Goal: Navigation & Orientation: Find specific page/section

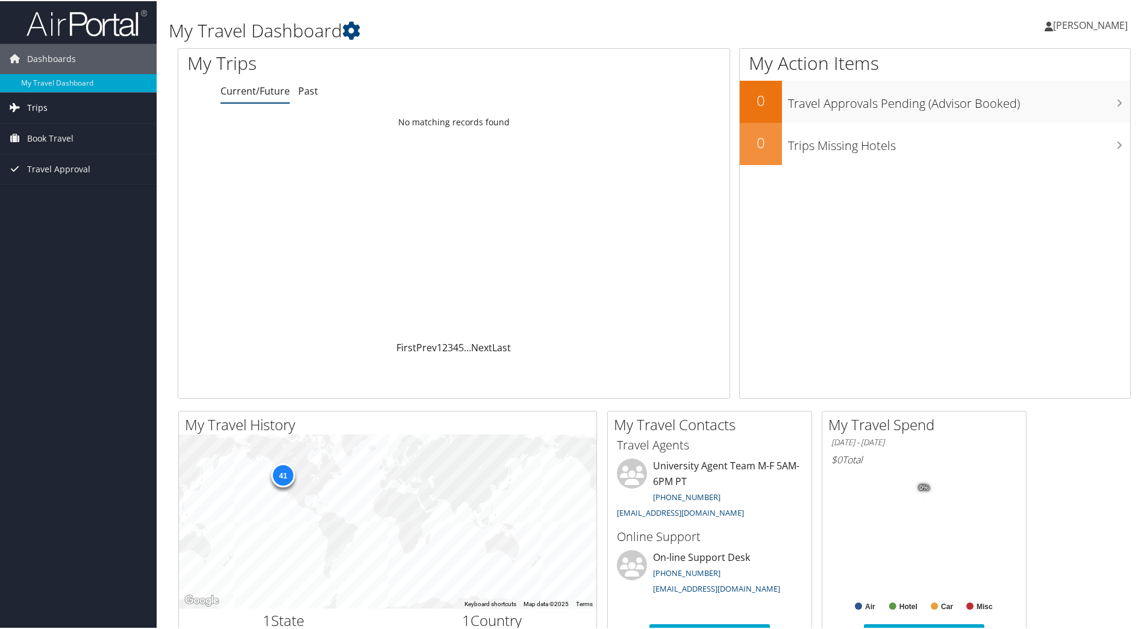
click at [41, 104] on span "Trips" at bounding box center [37, 107] width 20 height 30
click at [288, 92] on link "Current/Future" at bounding box center [254, 89] width 69 height 13
click at [306, 89] on link "Past" at bounding box center [308, 89] width 20 height 13
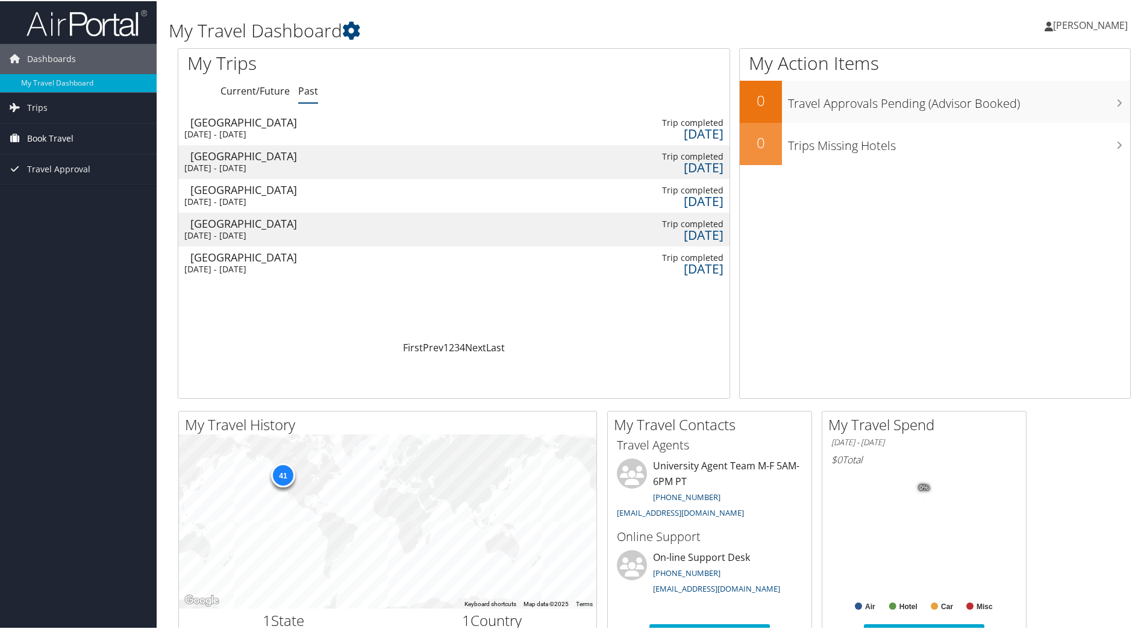
click at [42, 135] on span "Book Travel" at bounding box center [50, 137] width 46 height 30
click at [239, 88] on link "Current/Future" at bounding box center [254, 89] width 69 height 13
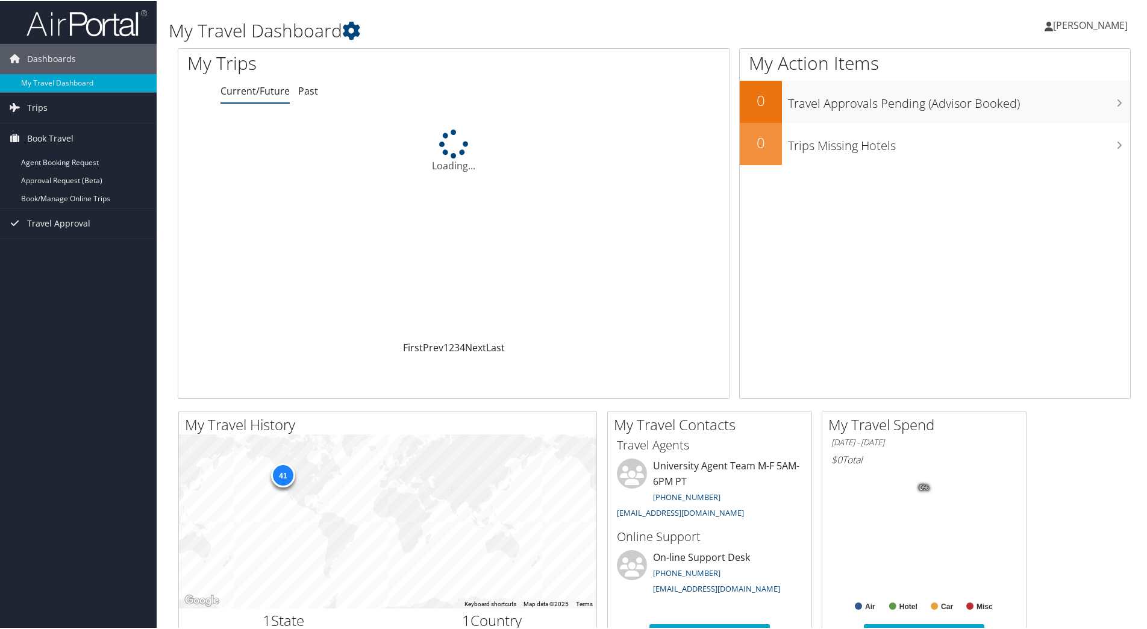
click at [284, 92] on link "Current/Future" at bounding box center [254, 89] width 69 height 13
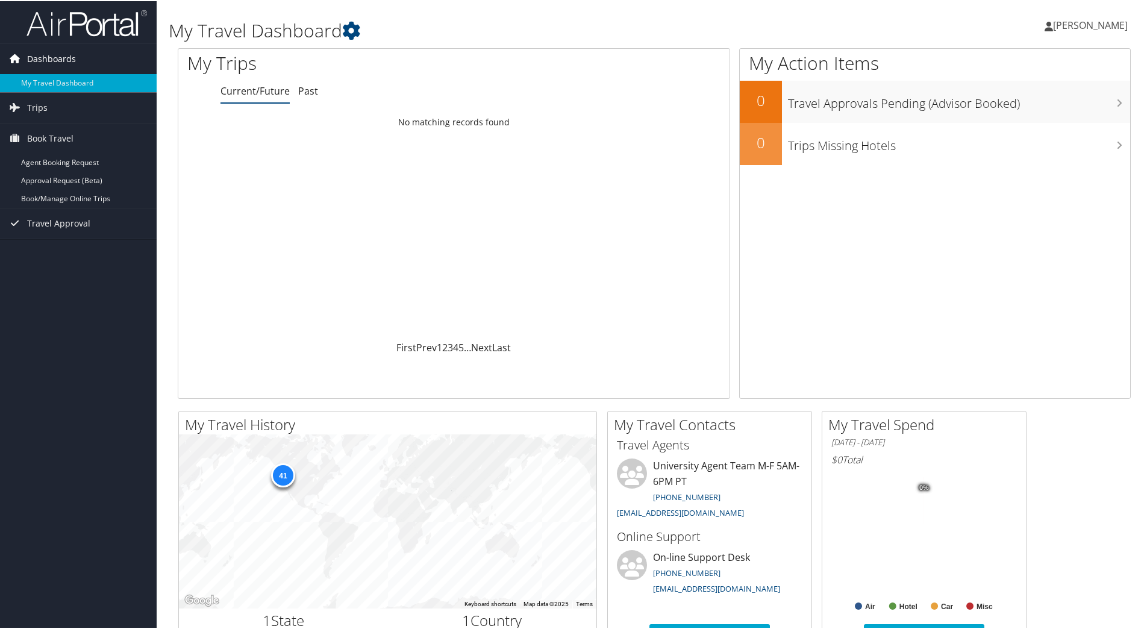
click at [51, 58] on span "Dashboards" at bounding box center [51, 58] width 49 height 30
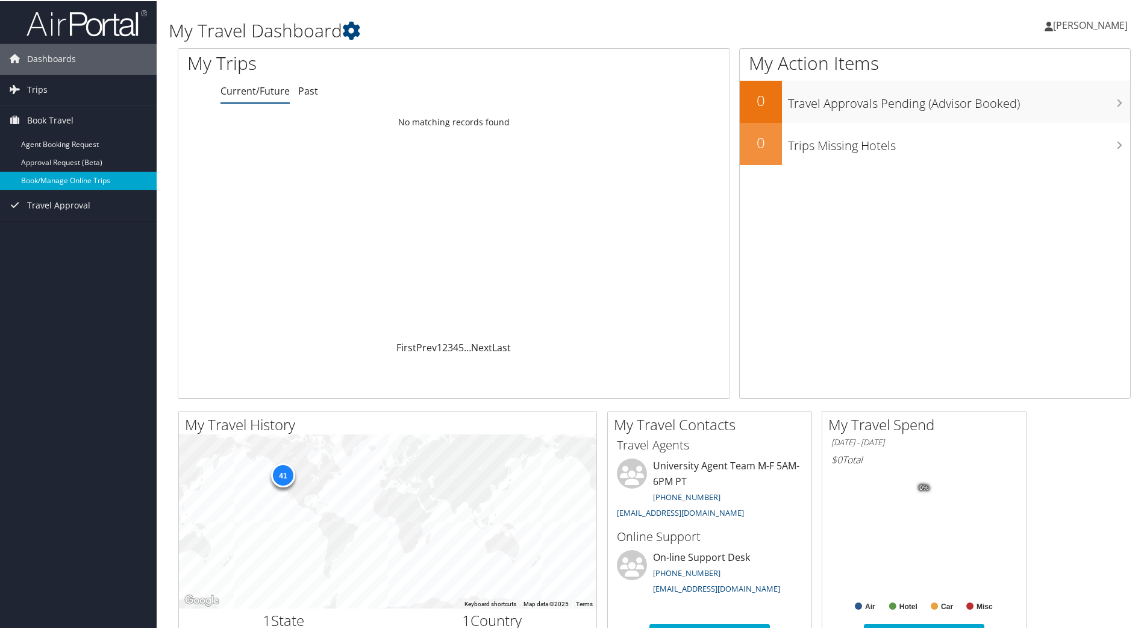
click at [46, 174] on link "Book/Manage Online Trips" at bounding box center [78, 179] width 157 height 18
